Goal: Find specific page/section: Find specific page/section

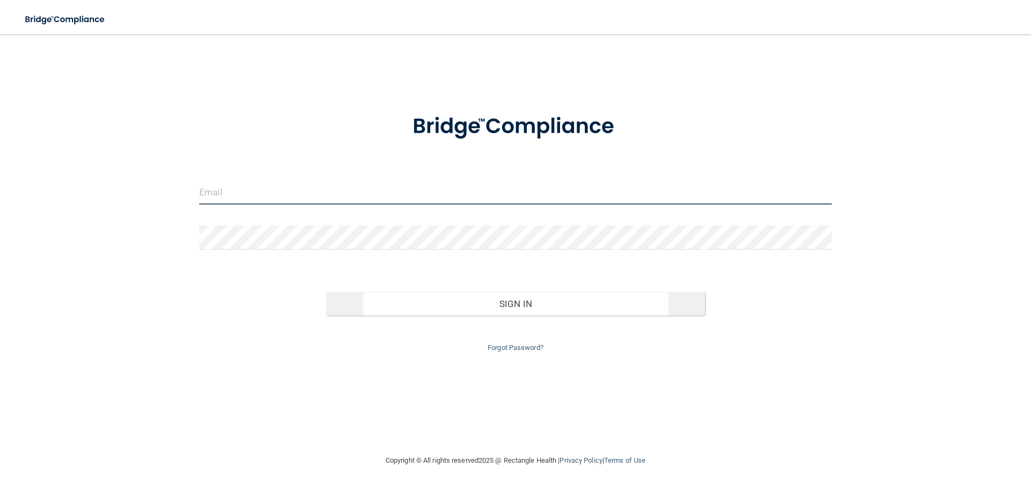
type input "[EMAIL_ADDRESS][DOMAIN_NAME]"
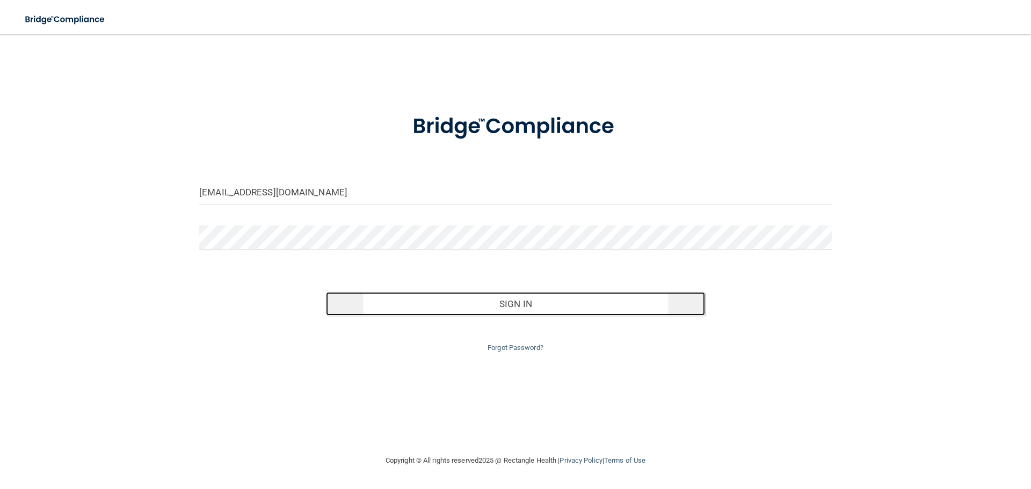
click at [534, 312] on button "Sign In" at bounding box center [516, 304] width 380 height 24
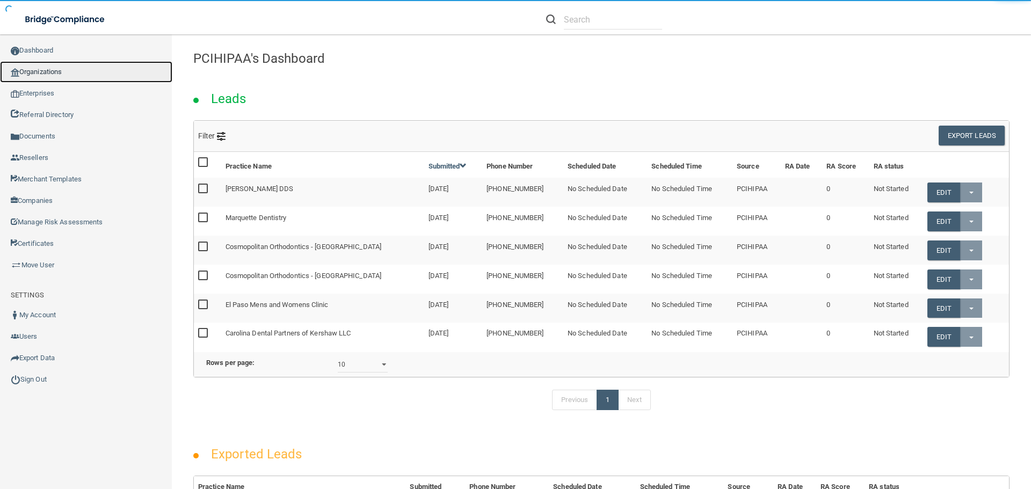
click at [57, 71] on link "Organizations" at bounding box center [86, 71] width 172 height 21
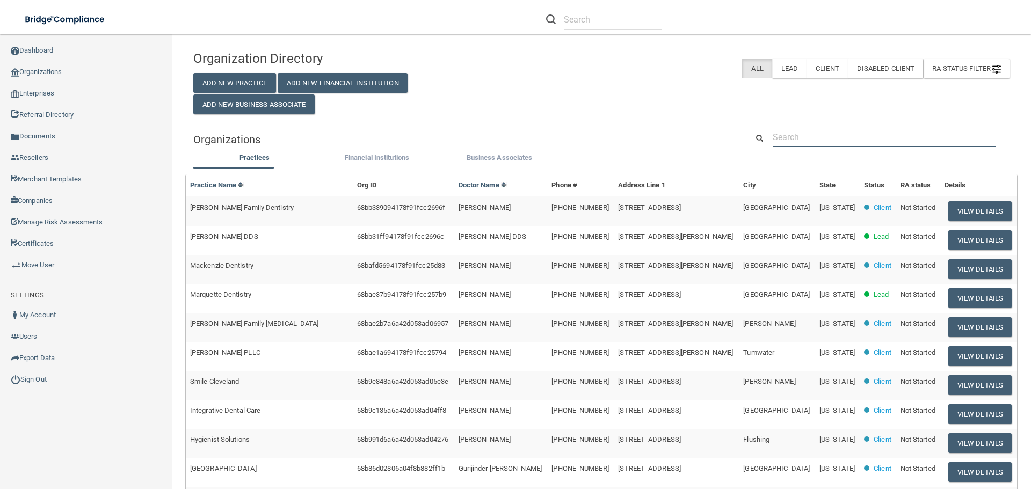
click at [794, 134] on input "text" at bounding box center [884, 137] width 223 height 20
paste input "Sequoia Medical Services LP"
type input "Sequoia Medical Services LP"
